Goal: Information Seeking & Learning: Learn about a topic

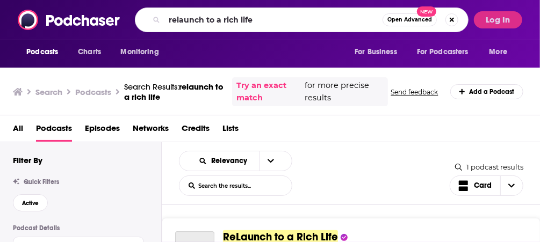
click at [96, 22] on div "Podcasts Charts Monitoring relaunch to a rich life Open Advanced New For Busine…" at bounding box center [270, 20] width 540 height 40
type input "[PERSON_NAME] podcast"
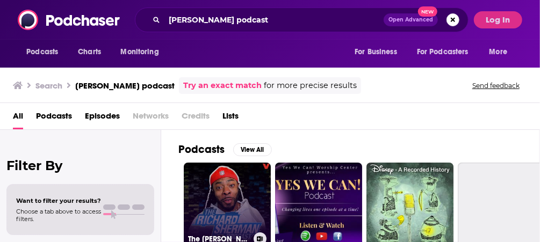
click at [241, 206] on link "The [PERSON_NAME] Podcast" at bounding box center [227, 206] width 87 height 87
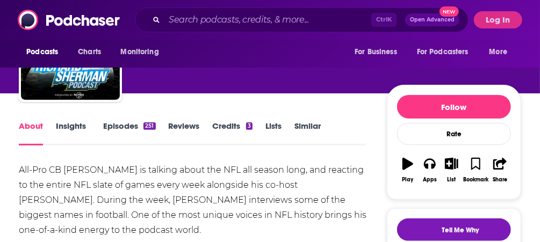
scroll to position [86, 0]
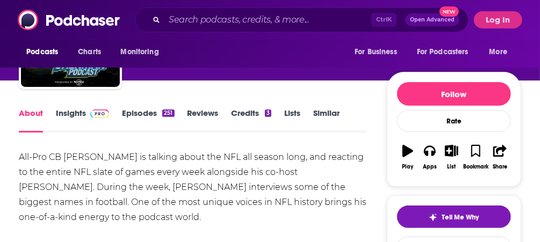
click at [81, 118] on link "Insights" at bounding box center [82, 120] width 53 height 25
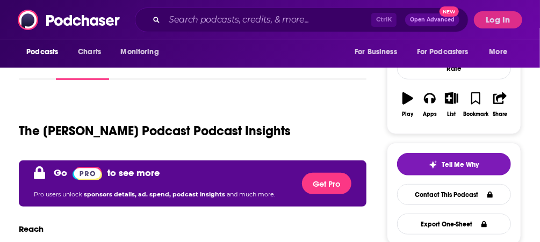
scroll to position [43, 0]
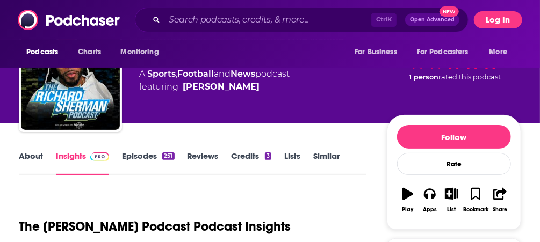
click at [496, 18] on button "Log In" at bounding box center [498, 19] width 48 height 17
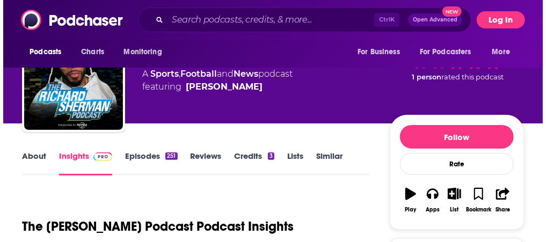
scroll to position [0, 0]
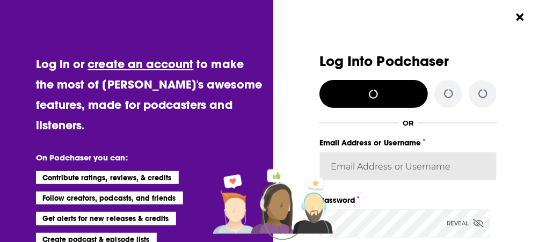
type input "[EMAIL_ADDRESS][DOMAIN_NAME]"
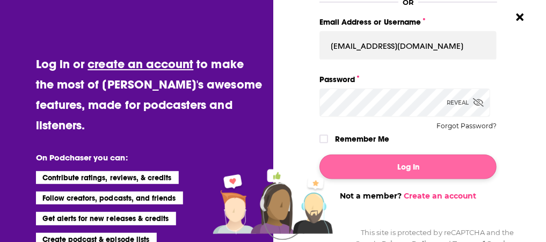
scroll to position [129, 0]
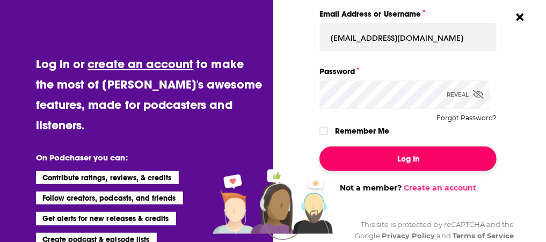
click at [411, 162] on button "Log In" at bounding box center [408, 159] width 178 height 25
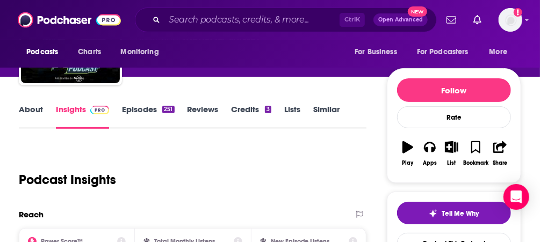
scroll to position [43, 0]
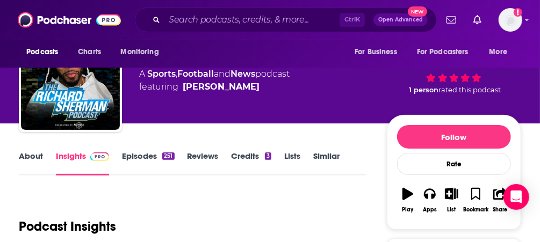
click at [198, 160] on link "Reviews" at bounding box center [202, 163] width 31 height 25
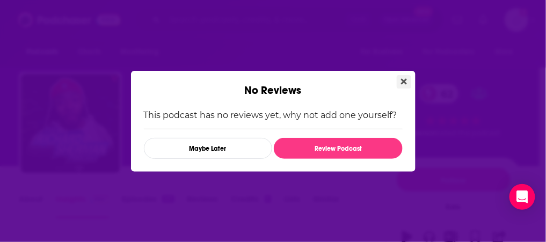
click at [401, 84] on button "Close" at bounding box center [404, 81] width 14 height 13
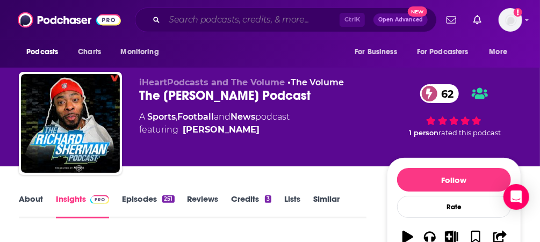
click at [261, 22] on input "Search podcasts, credits, & more..." at bounding box center [251, 19] width 175 height 17
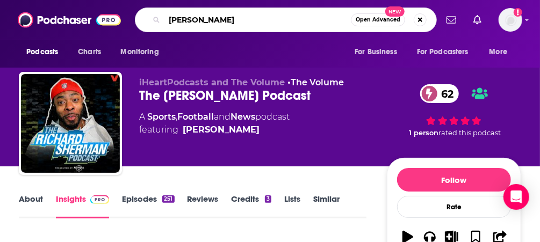
type input "[PERSON_NAME]"
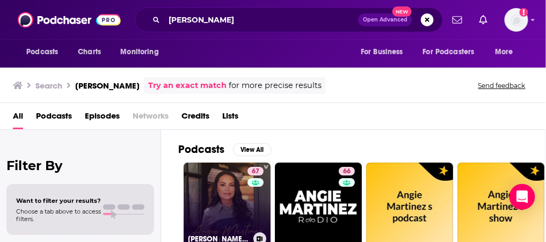
click at [223, 184] on link "67 [PERSON_NAME] IRL" at bounding box center [227, 206] width 87 height 87
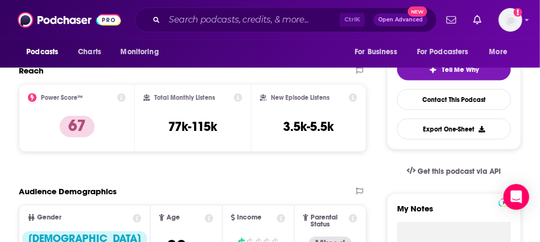
scroll to position [215, 0]
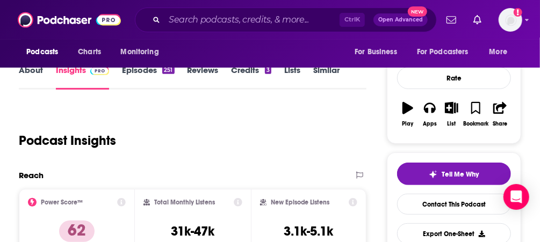
scroll to position [172, 0]
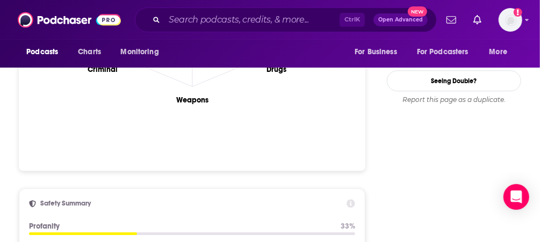
scroll to position [1117, 0]
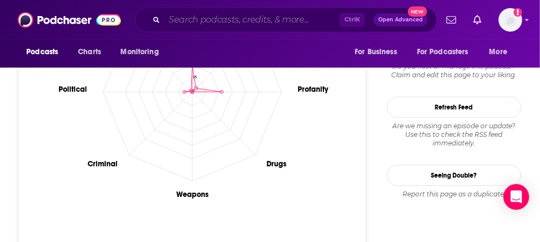
click at [212, 16] on input "Search podcasts, credits, & more..." at bounding box center [251, 19] width 175 height 17
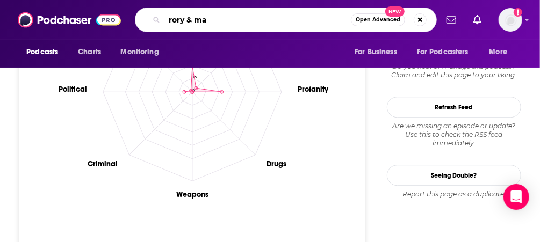
type input "rory & mal"
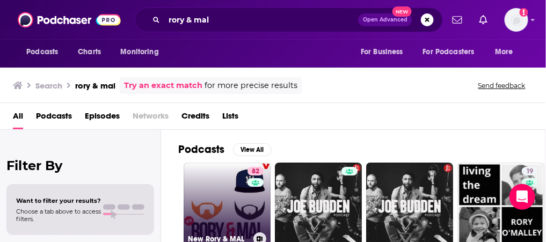
click at [219, 190] on link "82 New Rory & MAL" at bounding box center [227, 206] width 87 height 87
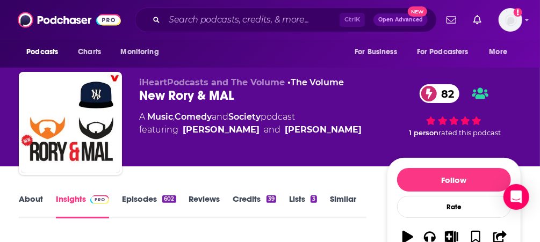
drag, startPoint x: 322, startPoint y: 120, endPoint x: 134, endPoint y: 116, distance: 188.0
click at [134, 116] on div "iHeartPodcasts and The Volume • The Volume New [PERSON_NAME] & MAL 82 A Music ,…" at bounding box center [270, 125] width 502 height 107
copy div "A Music , Comedy and Society podcast"
